Goal: Task Accomplishment & Management: Complete application form

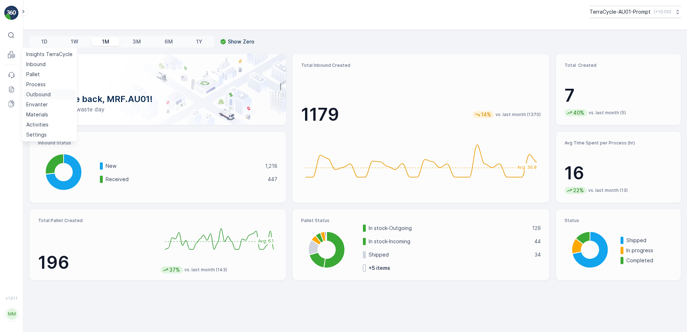
click at [40, 94] on p "Outbound" at bounding box center [38, 94] width 24 height 7
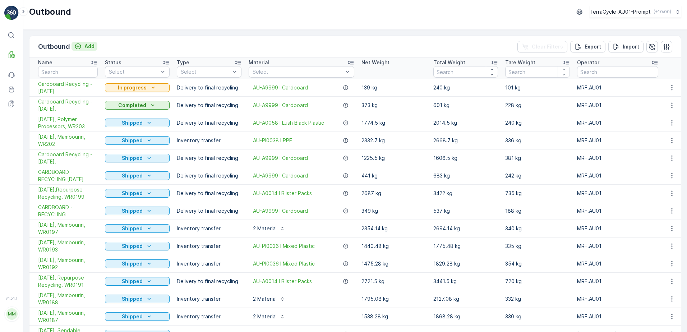
click at [88, 46] on p "Add" at bounding box center [89, 46] width 10 height 7
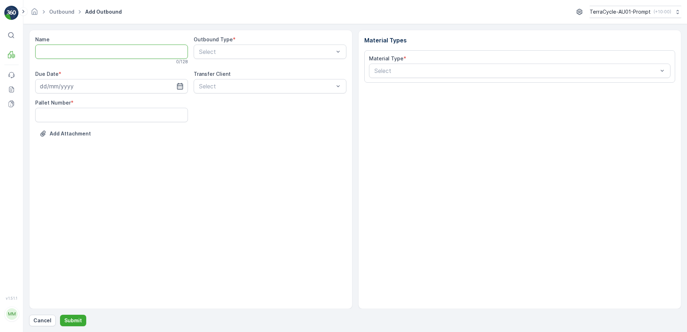
click at [43, 54] on input "Name" at bounding box center [111, 52] width 153 height 14
type input "Beauty - TCP10001-"
click at [66, 91] on input at bounding box center [111, 87] width 153 height 14
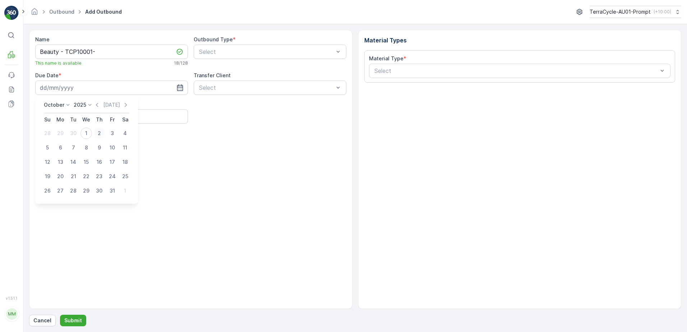
click at [100, 134] on div "2" at bounding box center [98, 133] width 11 height 11
type input "02.10.2025"
click at [50, 115] on Number "Pallet Number" at bounding box center [111, 116] width 153 height 14
type Number "2"
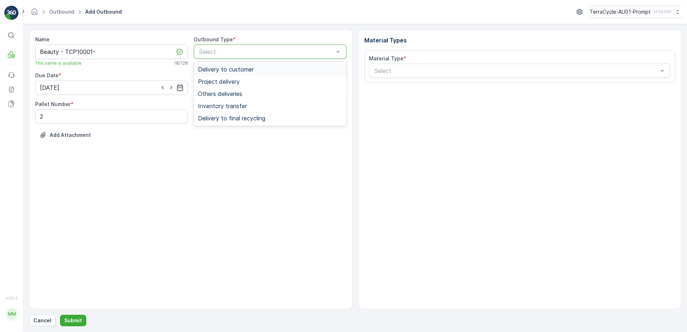
click at [252, 70] on span "Delivery to customer" at bounding box center [226, 69] width 56 height 6
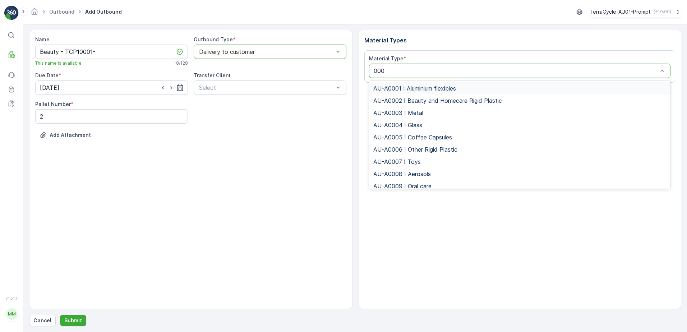
type input "0001"
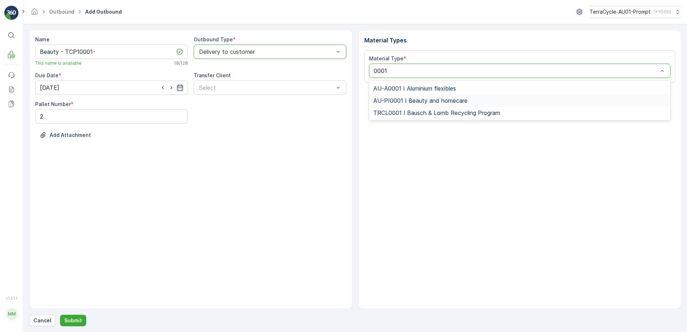
click at [441, 97] on span "AU-PI0001 I Beauty and homecare" at bounding box center [420, 100] width 94 height 6
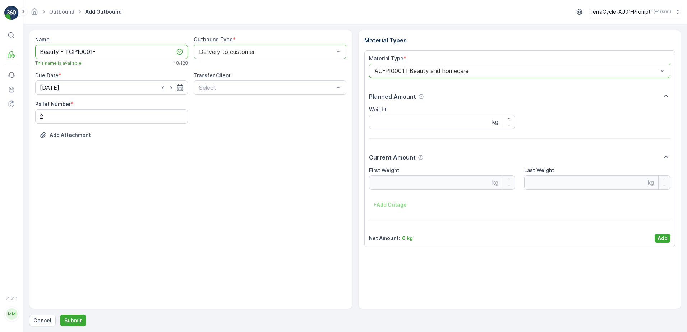
click at [99, 54] on input "Beauty - TCP10001-" at bounding box center [111, 52] width 153 height 14
type input "Beauty - TCP10001- Hoxton Industries"
click at [77, 319] on p "Submit" at bounding box center [73, 320] width 18 height 7
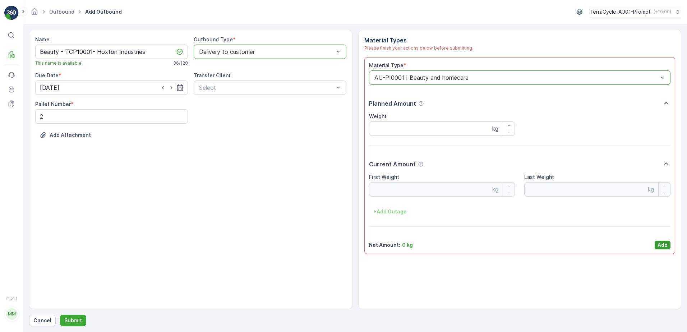
click at [666, 245] on p "Add" at bounding box center [662, 244] width 10 height 7
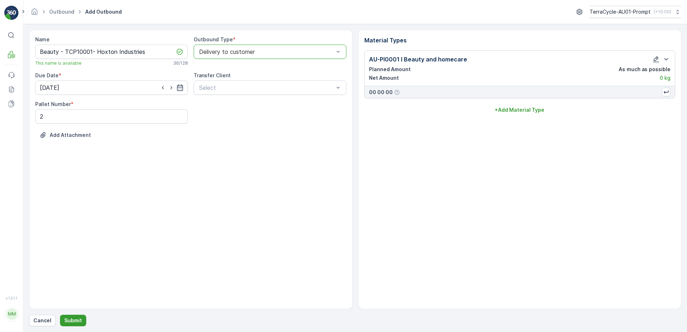
click at [73, 322] on p "Submit" at bounding box center [73, 320] width 18 height 7
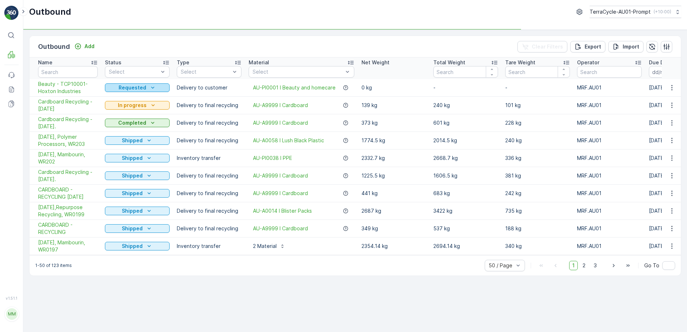
click at [156, 84] on div "Requested" at bounding box center [137, 87] width 59 height 7
click at [135, 111] on span "In progress" at bounding box center [122, 108] width 27 height 7
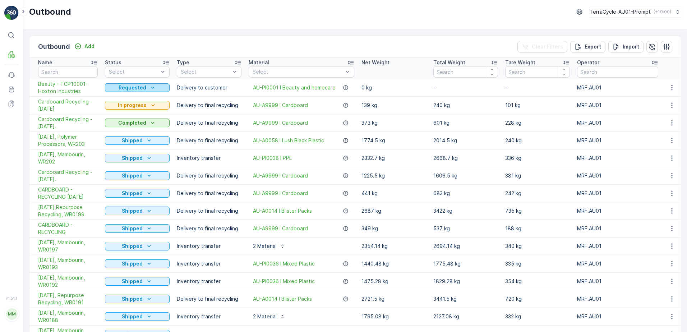
click at [153, 87] on icon "Requested" at bounding box center [152, 87] width 7 height 7
click at [135, 107] on span "In progress" at bounding box center [122, 108] width 27 height 7
click at [672, 87] on icon "button" at bounding box center [671, 87] width 7 height 7
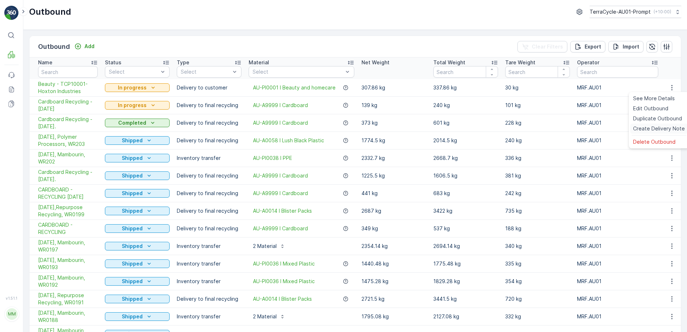
click at [661, 130] on span "Create Delivery Note" at bounding box center [659, 128] width 52 height 7
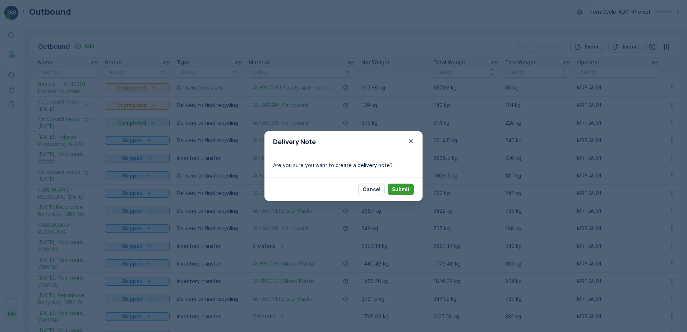
click at [401, 189] on p "Submit" at bounding box center [401, 189] width 18 height 7
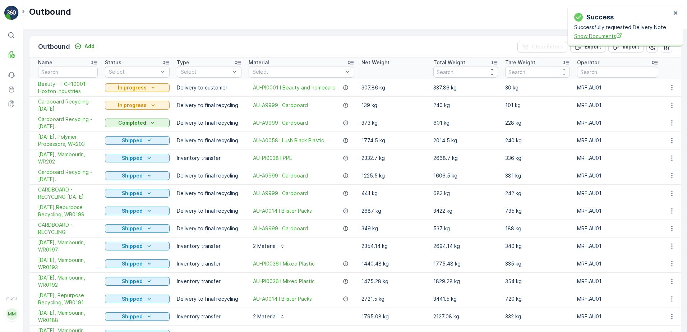
click at [589, 38] on span "Show Documents" at bounding box center [622, 36] width 97 height 8
click at [92, 46] on p "Add" at bounding box center [89, 46] width 10 height 7
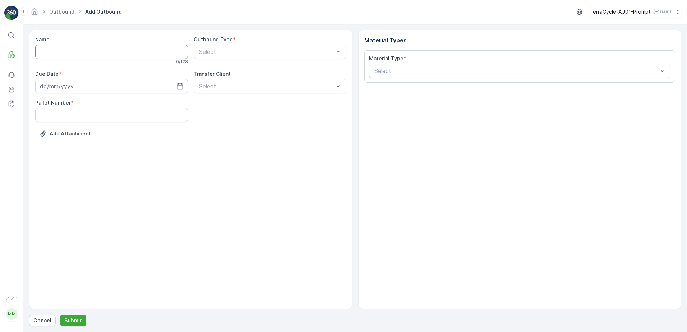
click at [45, 51] on input "Name" at bounding box center [111, 52] width 153 height 14
click at [164, 51] on input "Beauty - TCPI0001 - Effective Freight Solutions 2/1/25" at bounding box center [111, 52] width 153 height 14
type input "Beauty - TCPI0001 - Effective Freight Solutions 2/10/25"
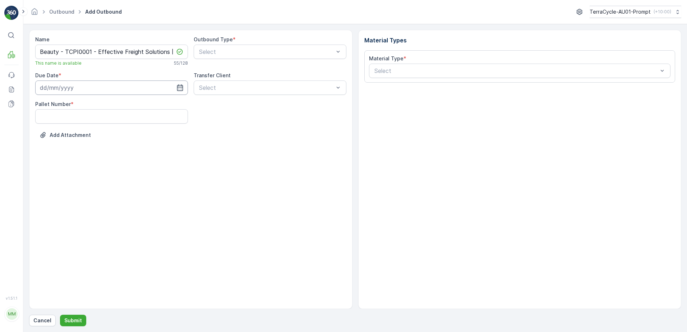
click at [63, 86] on input at bounding box center [111, 87] width 153 height 14
click at [100, 137] on div "2" at bounding box center [98, 133] width 11 height 11
type input "02.10.2025"
click at [41, 118] on Number "Pallet Number" at bounding box center [111, 116] width 153 height 14
type Number "2"
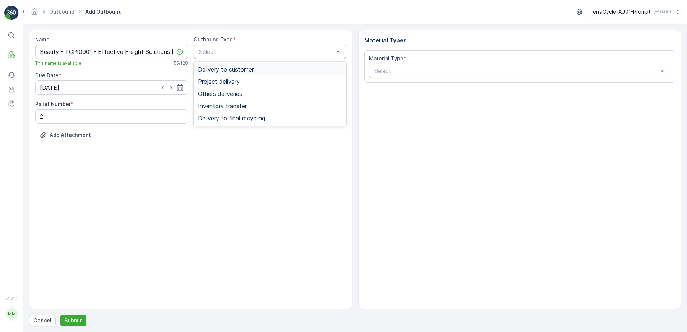
drag, startPoint x: 243, startPoint y: 70, endPoint x: 366, endPoint y: 90, distance: 124.8
click at [246, 70] on span "Delivery to customer" at bounding box center [226, 69] width 56 height 6
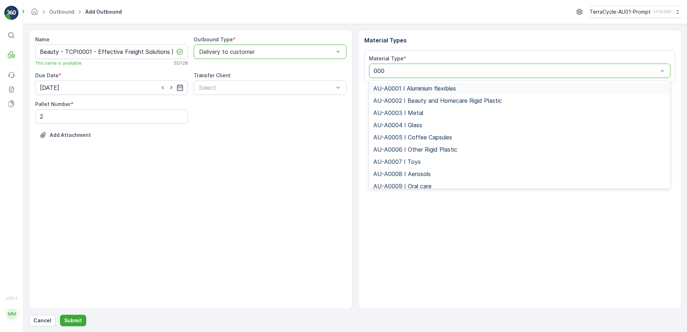
type input "0001"
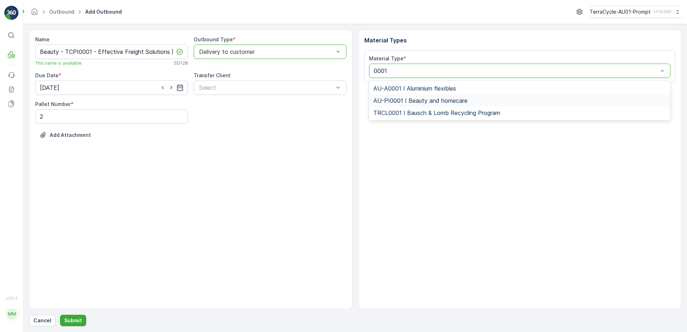
click at [446, 104] on span "AU-PI0001 I Beauty and homecare" at bounding box center [420, 100] width 94 height 6
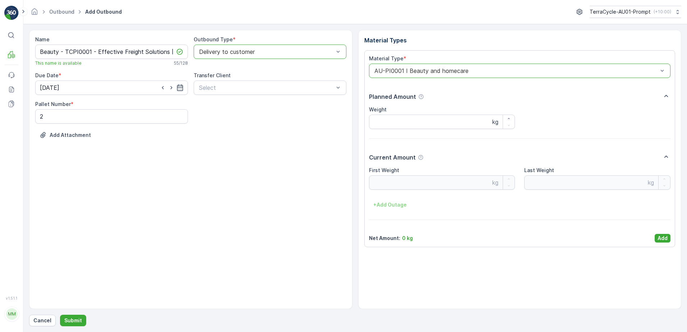
click at [666, 239] on p "Add" at bounding box center [662, 238] width 10 height 7
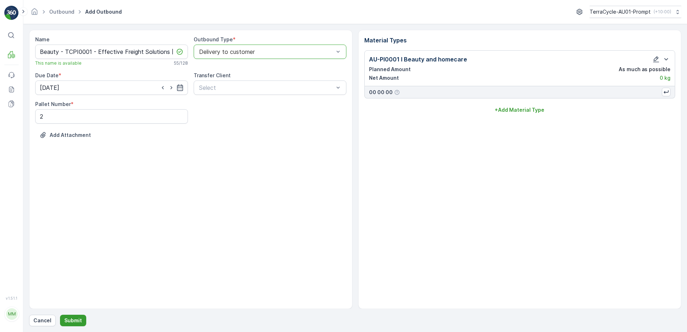
click at [70, 316] on button "Submit" at bounding box center [73, 320] width 26 height 11
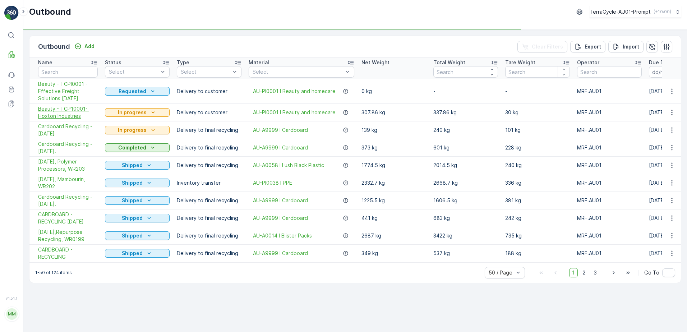
click at [64, 107] on span "Beauty - TCP10001- Hoxton Industries" at bounding box center [68, 112] width 60 height 14
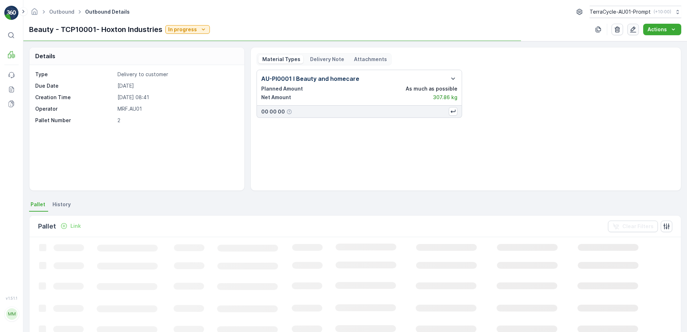
click at [637, 31] on icon "button" at bounding box center [632, 29] width 7 height 7
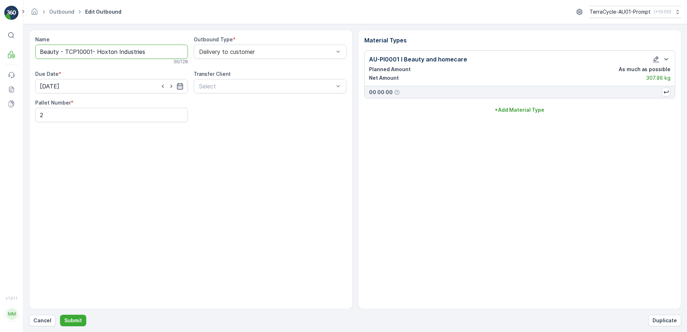
click at [149, 52] on input "Beauty - TCP10001- Hoxton Industries" at bounding box center [111, 52] width 153 height 14
type input "Beauty - TCP10001- Hoxton Industries- 2/10/25"
click at [66, 321] on p "Submit" at bounding box center [73, 320] width 18 height 7
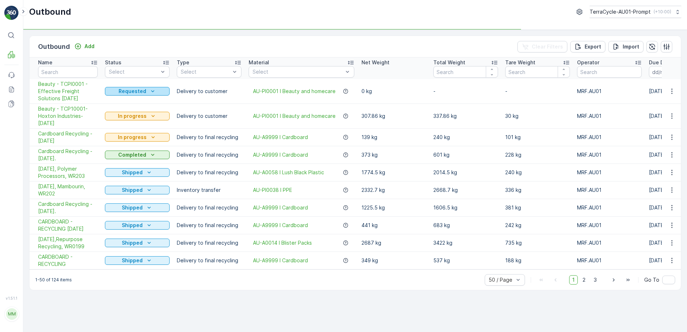
click at [153, 91] on icon "Requested" at bounding box center [152, 91] width 7 height 7
click at [123, 113] on span "In progress" at bounding box center [122, 112] width 27 height 7
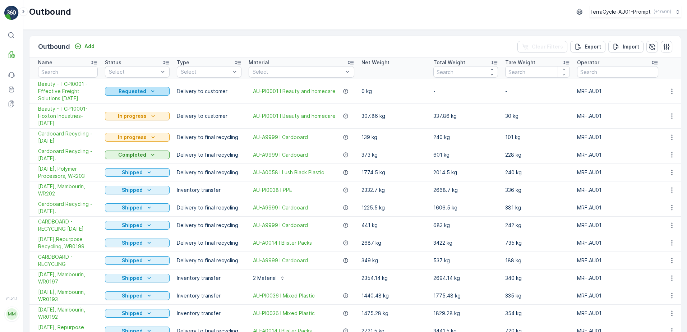
click at [149, 91] on icon "Requested" at bounding box center [152, 91] width 7 height 7
click at [136, 110] on div "In progress" at bounding box center [122, 112] width 33 height 10
click at [669, 91] on icon "button" at bounding box center [671, 91] width 7 height 7
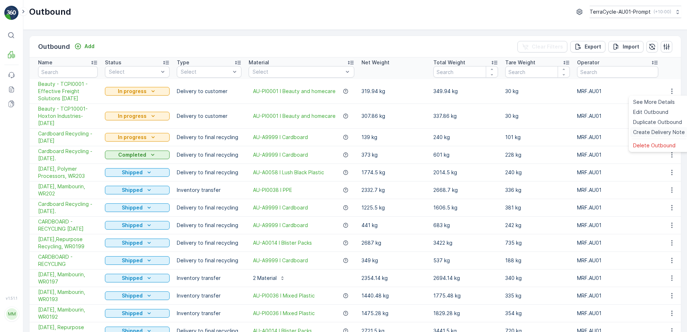
click at [652, 134] on span "Create Delivery Note" at bounding box center [659, 132] width 52 height 7
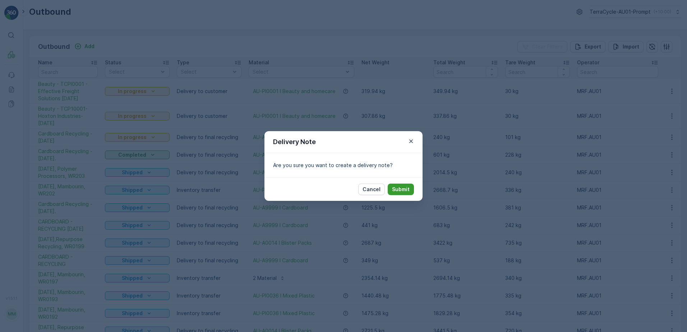
click at [402, 191] on p "Submit" at bounding box center [401, 189] width 18 height 7
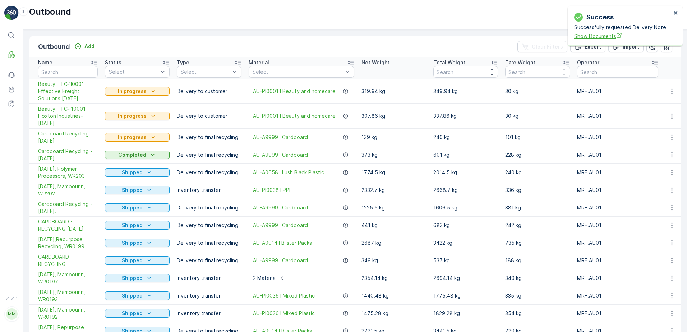
click at [588, 37] on span "Show Documents" at bounding box center [622, 36] width 97 height 8
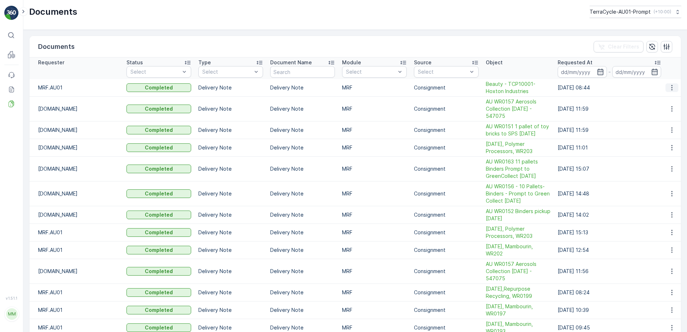
click at [671, 89] on icon "button" at bounding box center [671, 87] width 7 height 7
click at [661, 97] on span "See Details" at bounding box center [670, 98] width 28 height 7
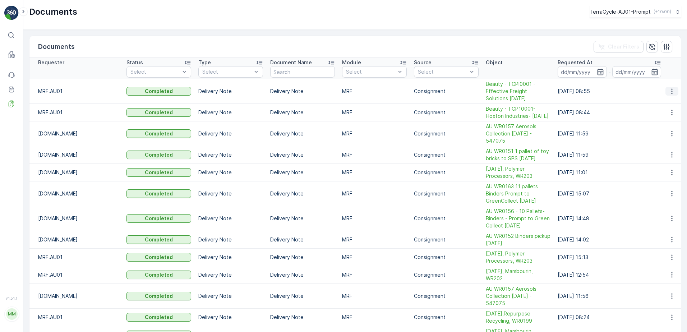
click at [668, 88] on icon "button" at bounding box center [671, 91] width 7 height 7
click at [662, 101] on span "See Details" at bounding box center [670, 98] width 28 height 7
